Goal: Task Accomplishment & Management: Use online tool/utility

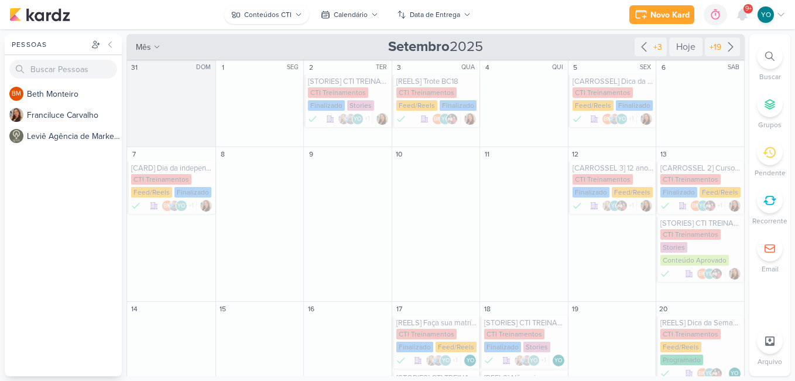
scroll to position [351, 0]
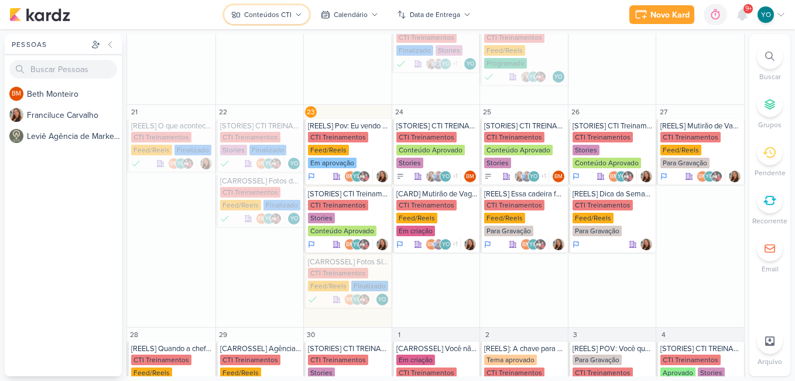
click at [295, 12] on icon at bounding box center [298, 14] width 7 height 7
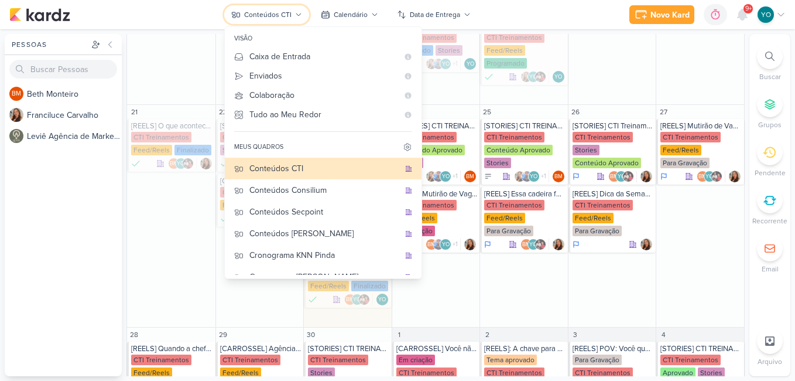
scroll to position [78, 0]
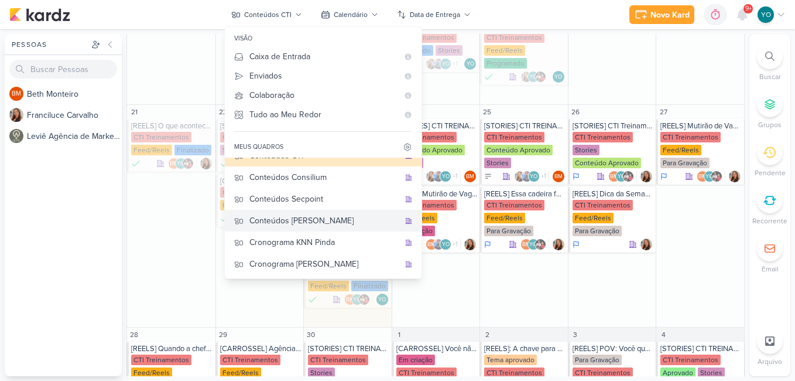
click at [337, 221] on div "Conteúdos [PERSON_NAME]" at bounding box center [324, 220] width 150 height 12
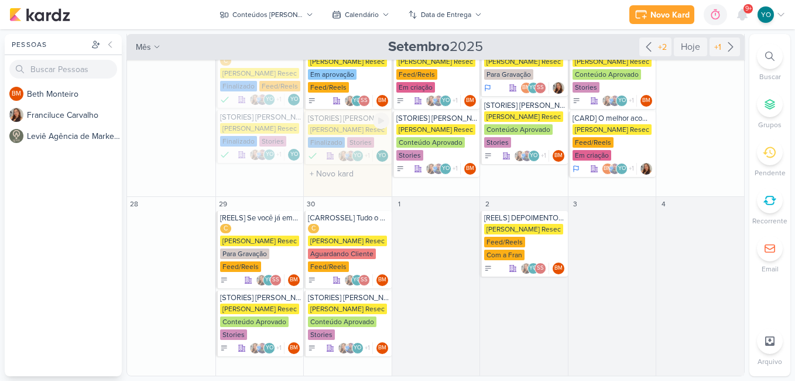
scroll to position [178, 0]
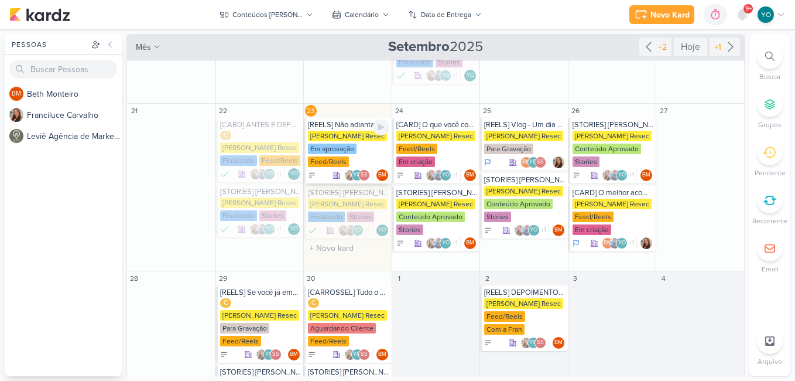
click at [345, 159] on div "Feed/Reels" at bounding box center [328, 161] width 41 height 11
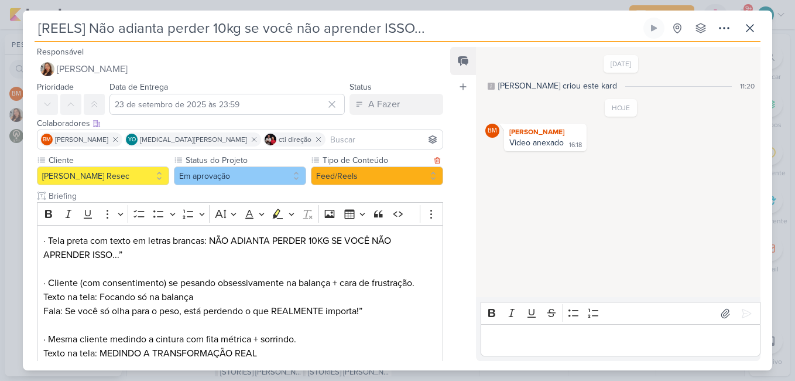
scroll to position [0, 0]
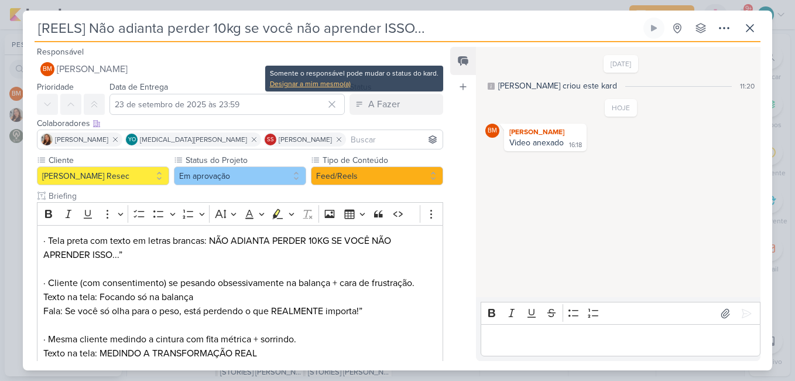
click at [303, 80] on div "Designar a mim mesmo(a)" at bounding box center [354, 83] width 169 height 11
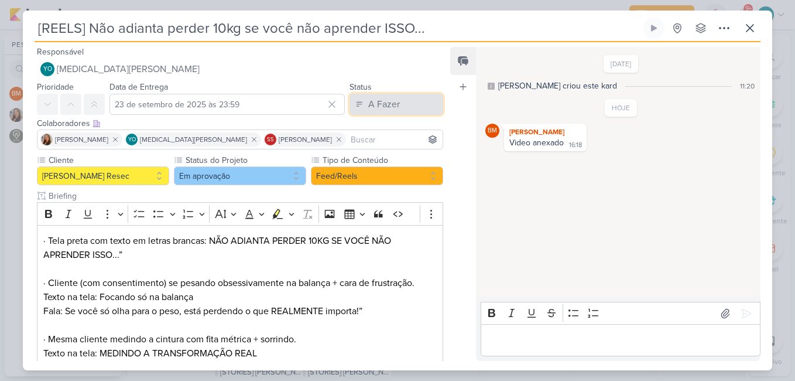
click at [371, 103] on div "A Fazer" at bounding box center [384, 104] width 32 height 14
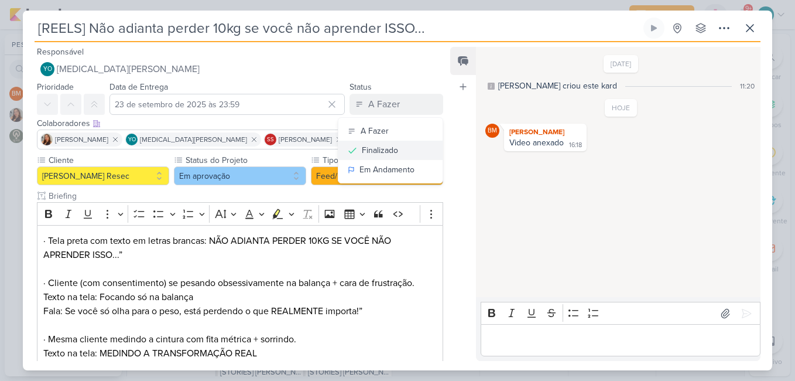
click at [401, 151] on button "Finalizado" at bounding box center [390, 149] width 104 height 19
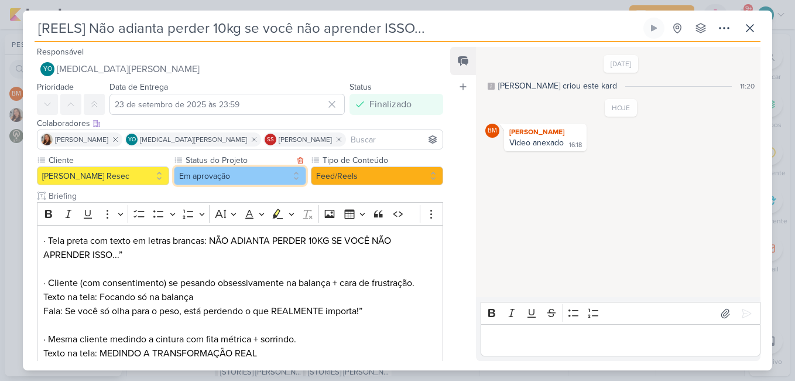
click at [272, 176] on button "Em aprovação" at bounding box center [240, 175] width 132 height 19
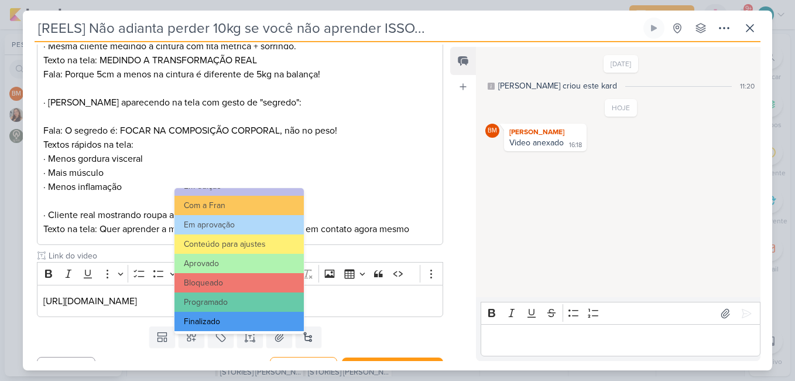
scroll to position [132, 0]
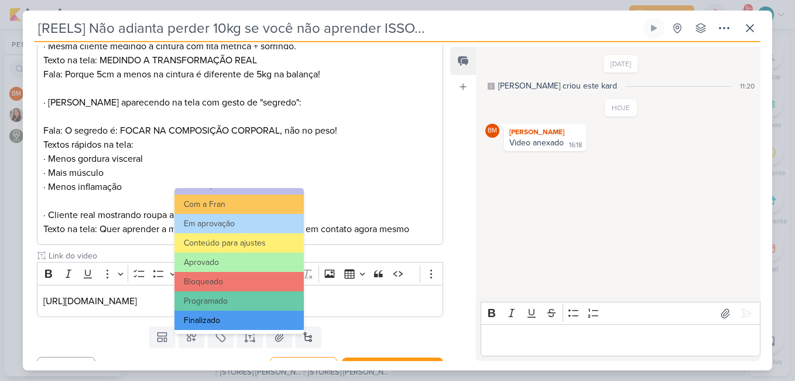
click at [241, 314] on button "Finalizado" at bounding box center [238, 319] width 129 height 19
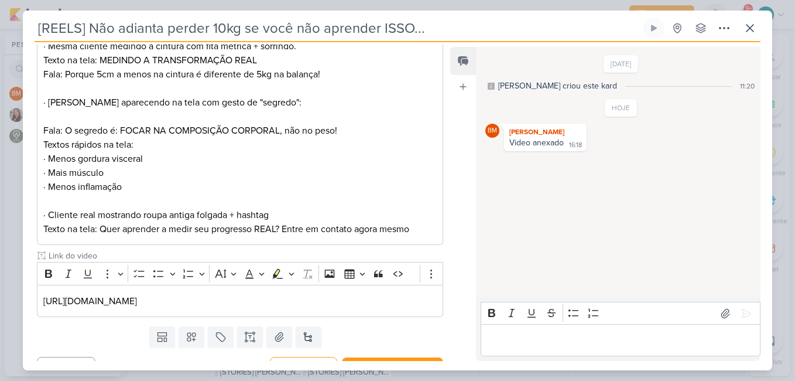
scroll to position [314, 0]
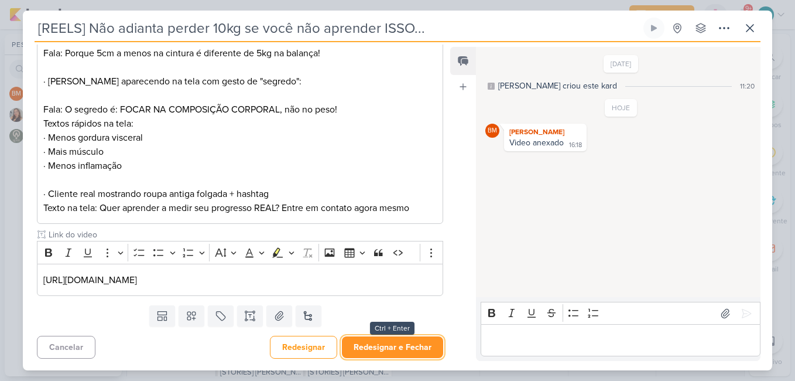
click at [376, 341] on button "Redesignar e Fechar" at bounding box center [392, 347] width 101 height 22
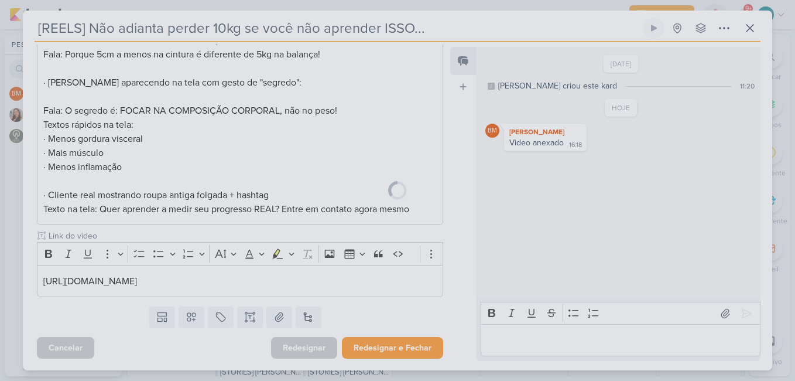
scroll to position [313, 0]
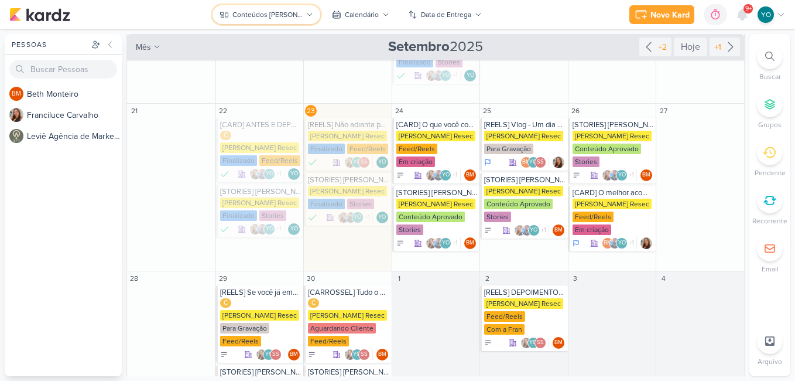
click at [287, 19] on div "Conteúdos [PERSON_NAME]" at bounding box center [267, 14] width 70 height 11
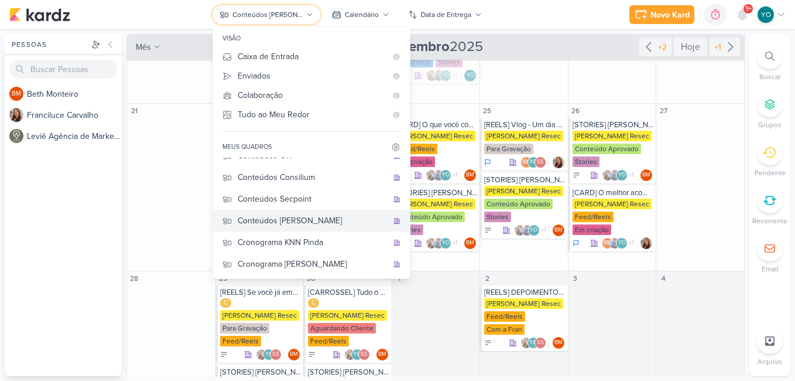
scroll to position [0, 0]
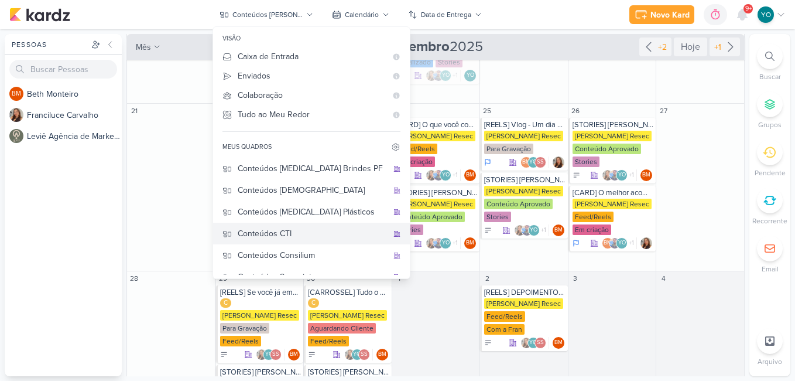
click at [327, 236] on div "Conteúdos CTI" at bounding box center [313, 233] width 150 height 12
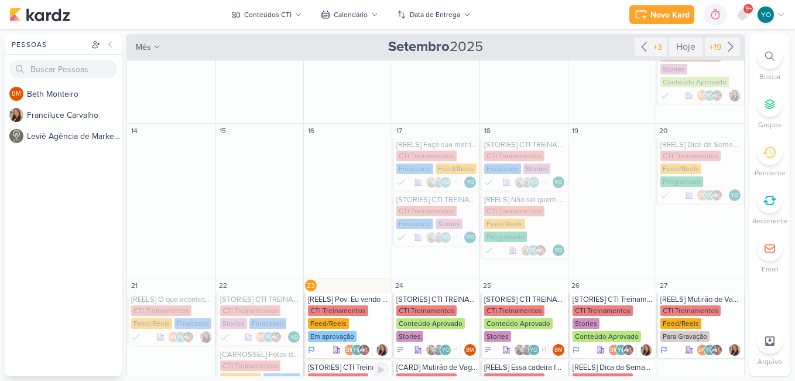
scroll to position [351, 0]
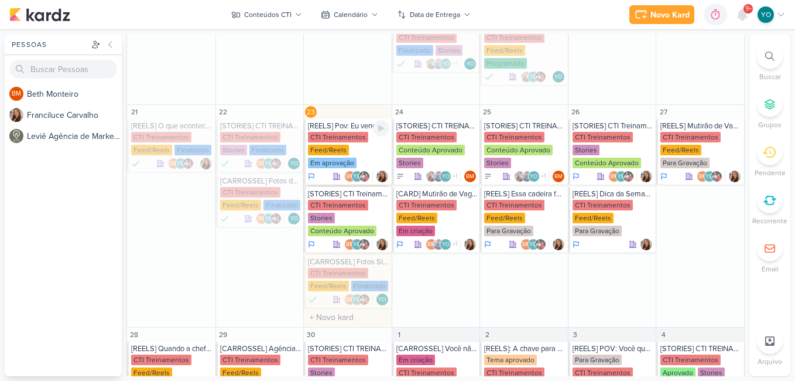
click at [347, 161] on div "Em aprovação" at bounding box center [332, 162] width 49 height 11
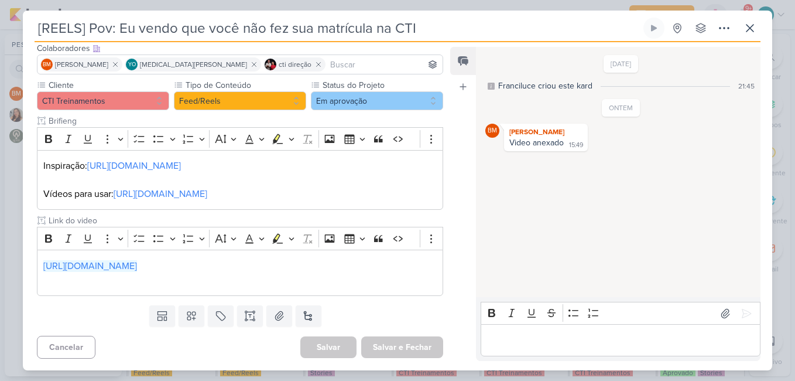
scroll to position [0, 0]
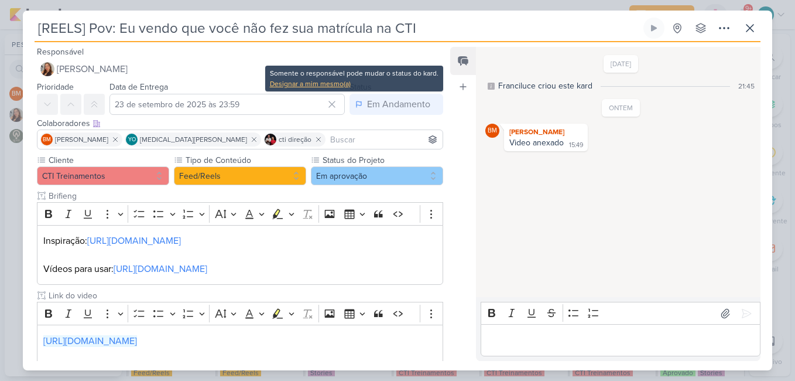
click at [341, 84] on div "Designar a mim mesmo(a)" at bounding box center [354, 83] width 169 height 11
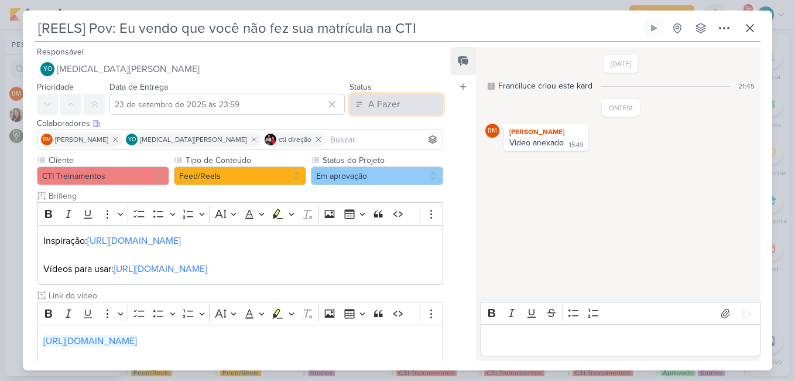
click at [371, 102] on div "A Fazer" at bounding box center [384, 104] width 32 height 14
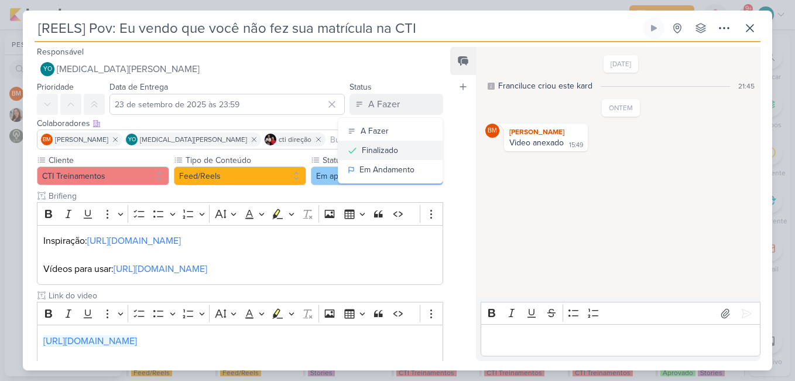
click at [380, 149] on div "Finalizado" at bounding box center [380, 150] width 36 height 12
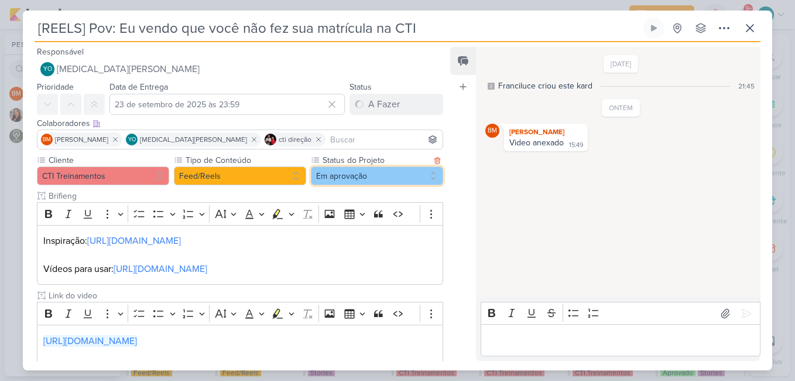
click at [331, 178] on button "Em aprovação" at bounding box center [377, 175] width 132 height 19
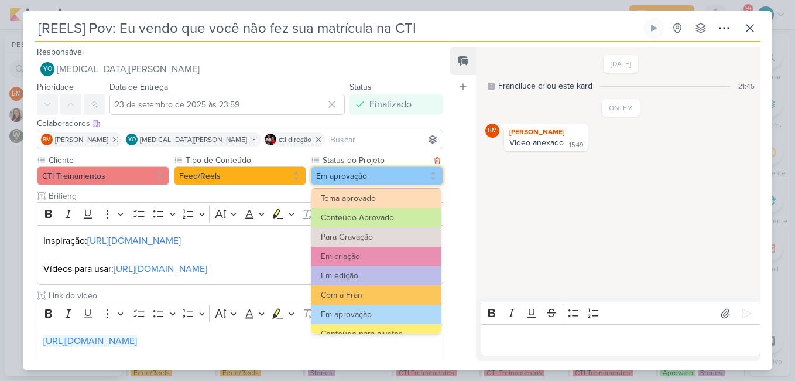
scroll to position [132, 0]
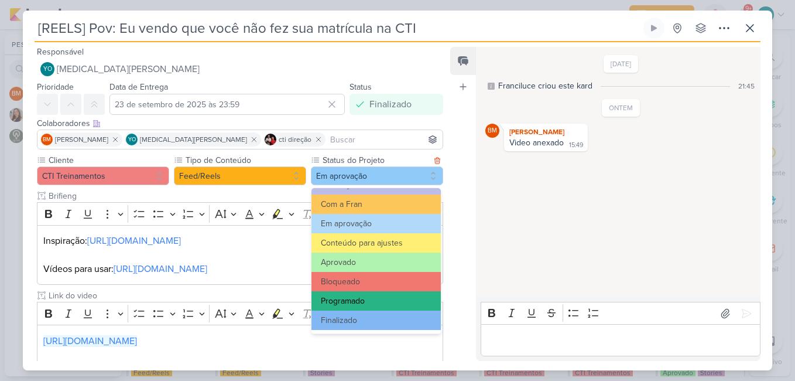
click at [383, 300] on button "Programado" at bounding box center [375, 300] width 129 height 19
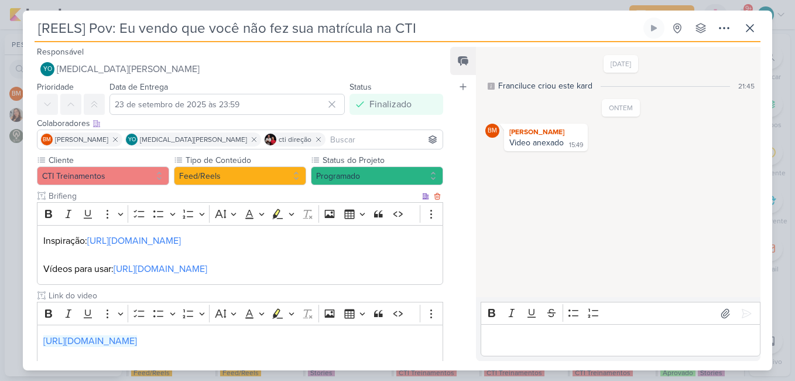
scroll to position [75, 0]
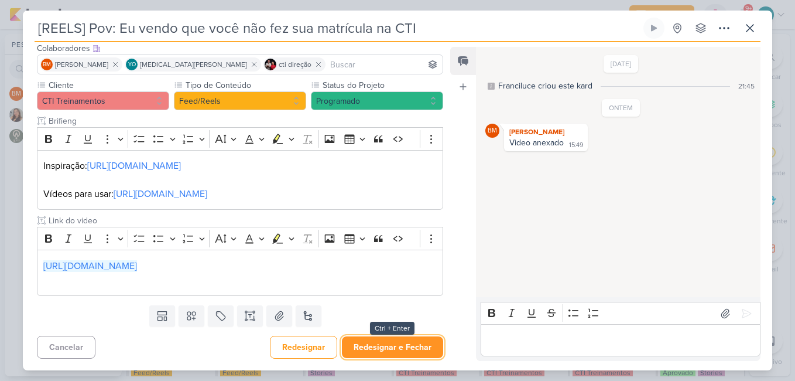
click at [412, 347] on button "Redesignar e Fechar" at bounding box center [392, 347] width 101 height 22
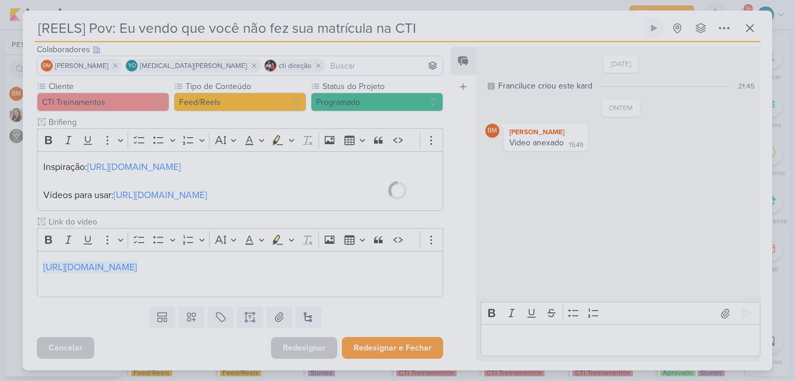
scroll to position [74, 0]
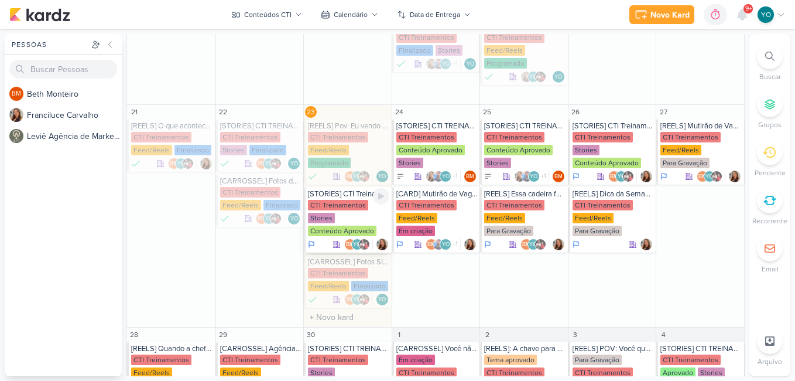
click at [343, 221] on div "CTI Treinamentos Stories Conteúdo Aprovado" at bounding box center [348, 218] width 81 height 37
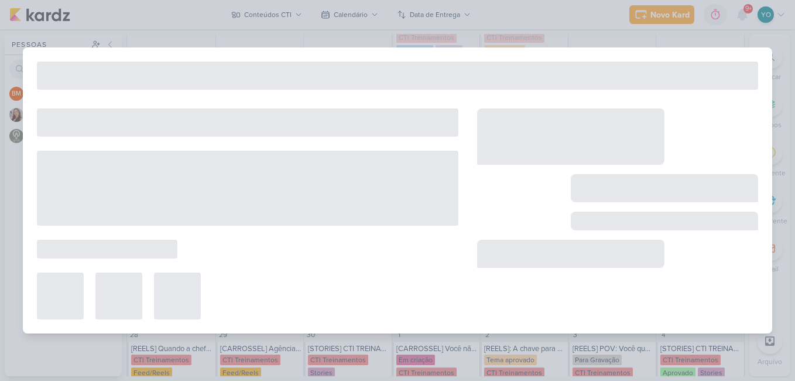
type input "[STORIES] CTI Treinamentos"
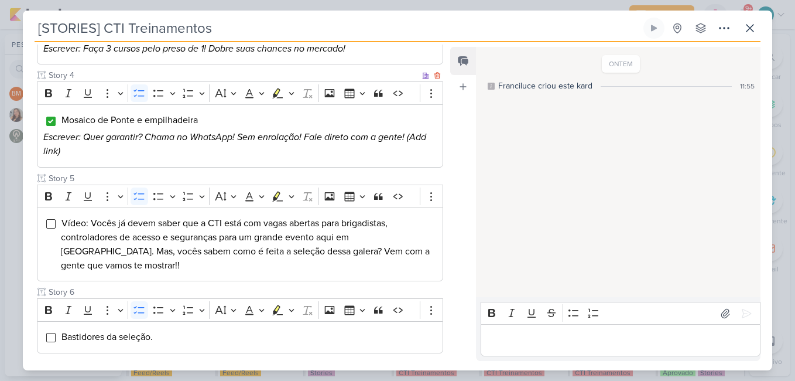
scroll to position [441, 0]
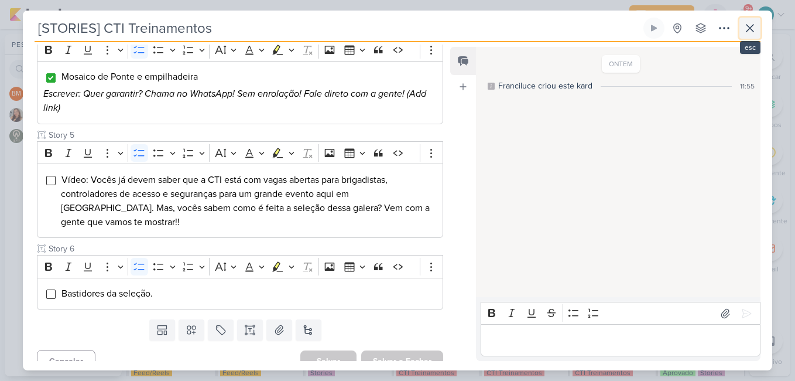
click at [754, 23] on icon at bounding box center [750, 28] width 14 height 14
